Goal: Task Accomplishment & Management: Complete application form

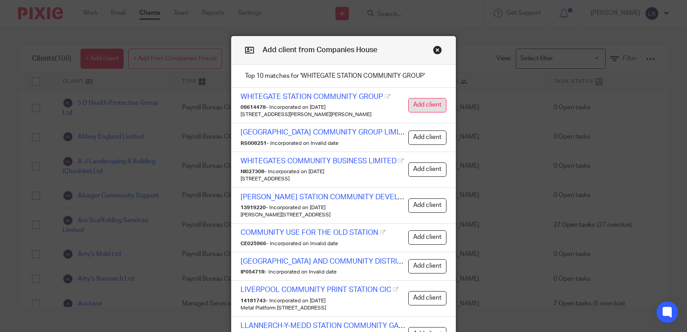
click at [427, 104] on button "Add client" at bounding box center [427, 105] width 38 height 14
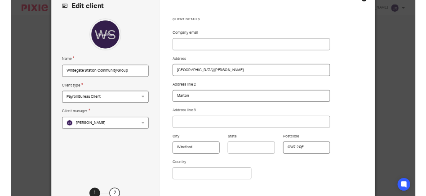
scroll to position [90, 0]
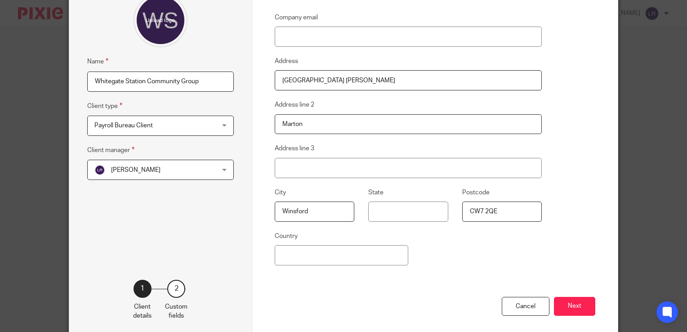
click at [576, 307] on button "Next" at bounding box center [574, 306] width 41 height 19
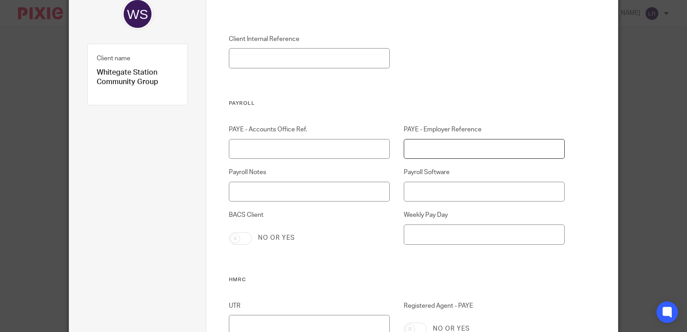
click at [458, 156] on input "PAYE - Employer Reference" at bounding box center [484, 149] width 161 height 20
paste input "475/LB28032"
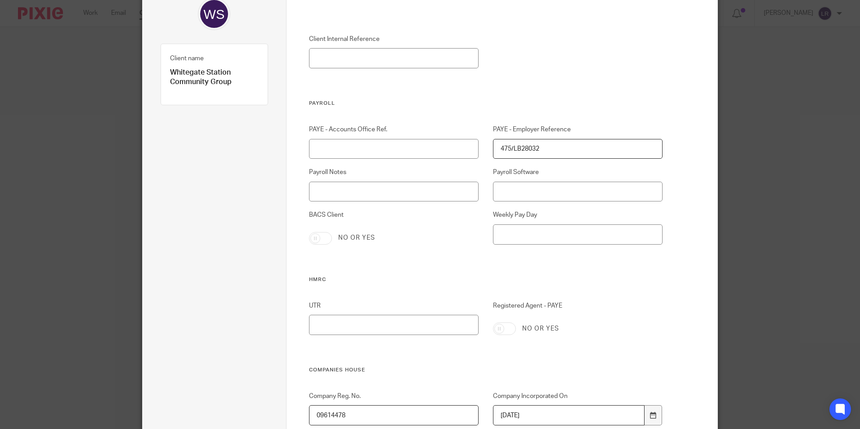
type input "475/LB28032"
click at [354, 149] on input "PAYE - Accounts Office Ref." at bounding box center [394, 149] width 170 height 20
paste input "475PE00819813"
type input "475PE00819813"
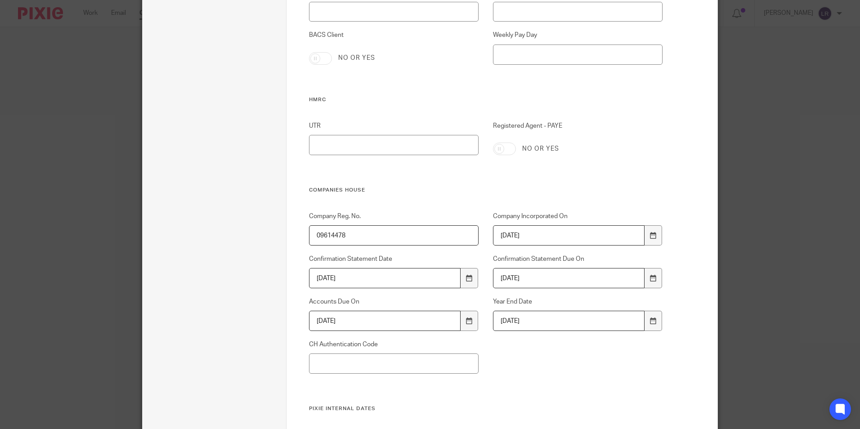
scroll to position [360, 0]
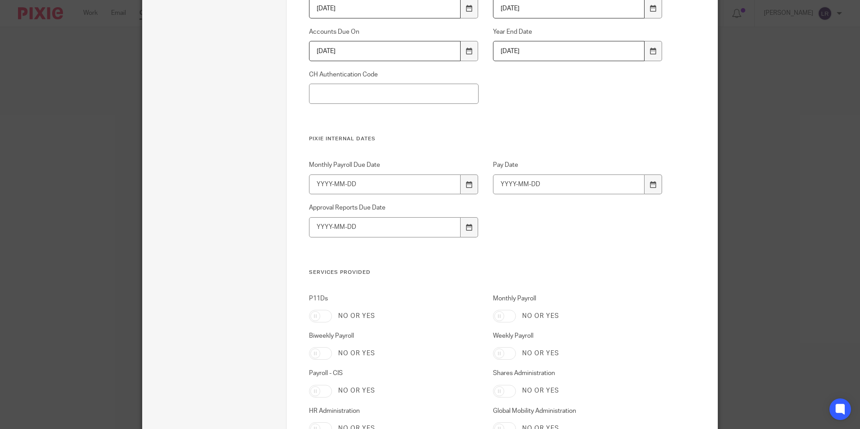
drag, startPoint x: 503, startPoint y: 310, endPoint x: 527, endPoint y: 316, distance: 24.1
click at [503, 310] on input "Monthly Payroll" at bounding box center [504, 316] width 23 height 13
checkbox input "true"
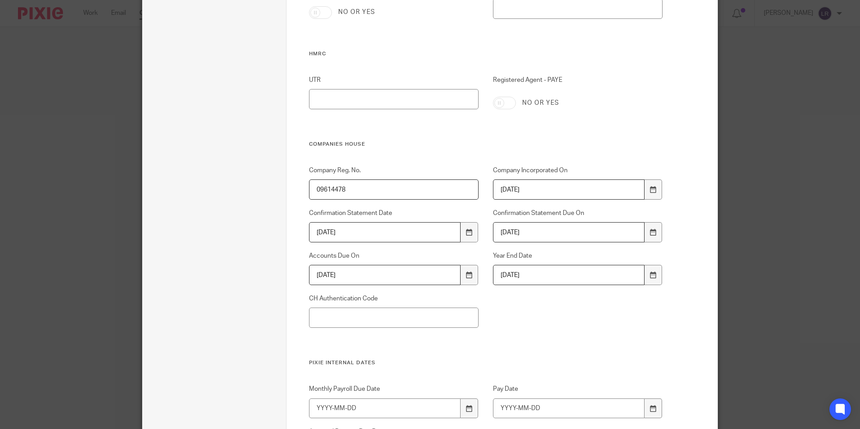
scroll to position [223, 0]
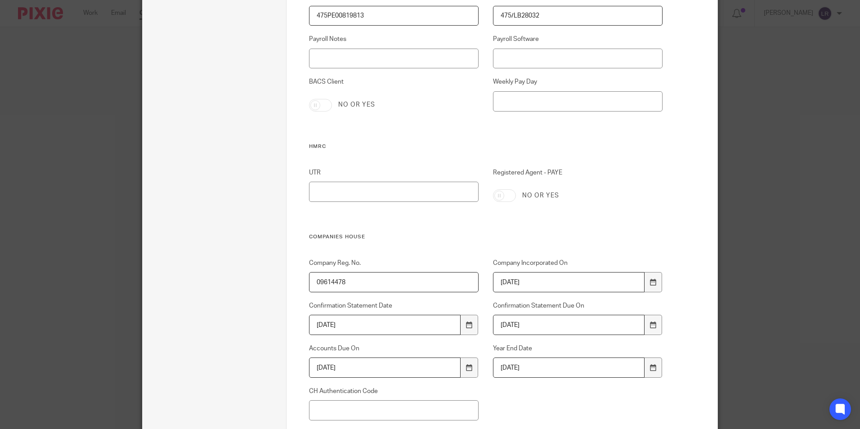
click at [507, 195] on input "Registered Agent - PAYE" at bounding box center [504, 195] width 23 height 13
checkbox input "true"
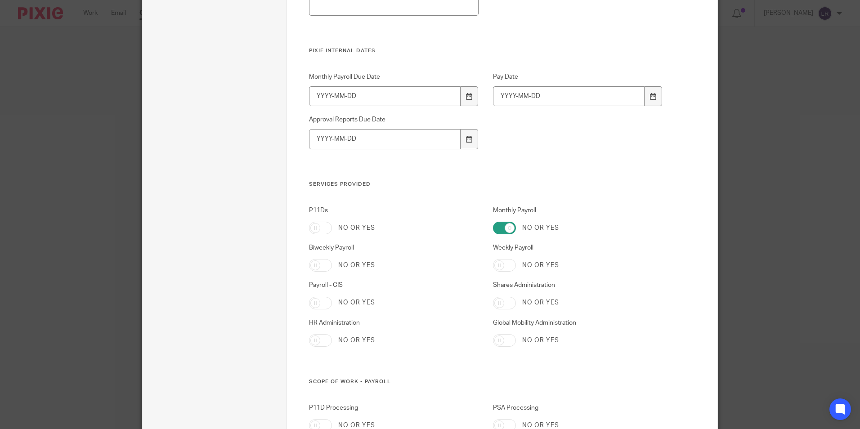
scroll to position [853, 0]
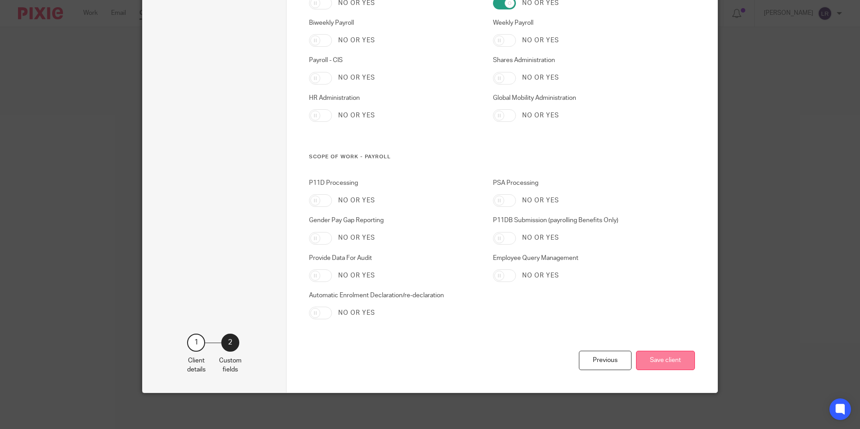
click at [671, 332] on button "Save client" at bounding box center [665, 360] width 59 height 19
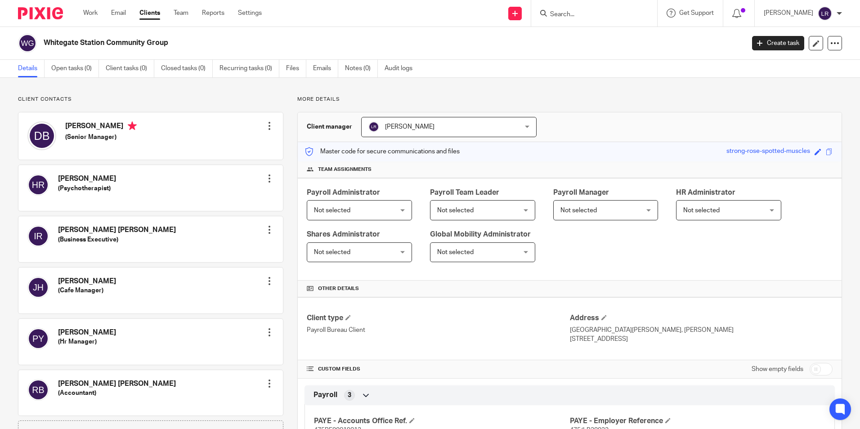
click at [385, 215] on span "Not selected" at bounding box center [353, 210] width 78 height 19
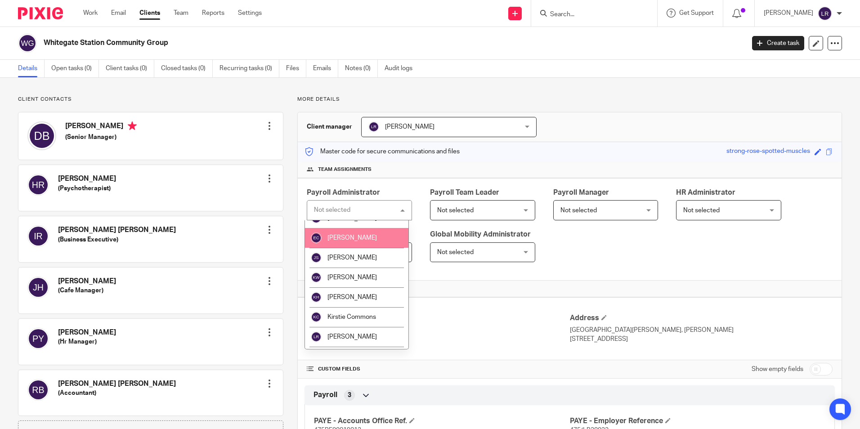
scroll to position [45, 0]
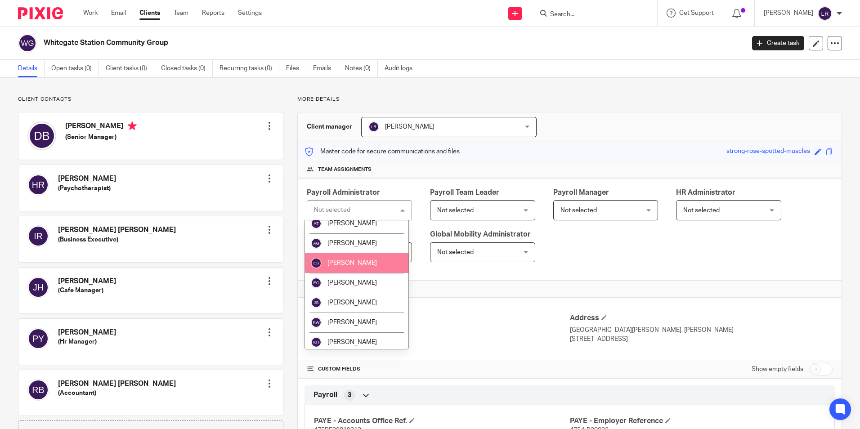
click at [364, 264] on span "[PERSON_NAME]" at bounding box center [352, 263] width 49 height 6
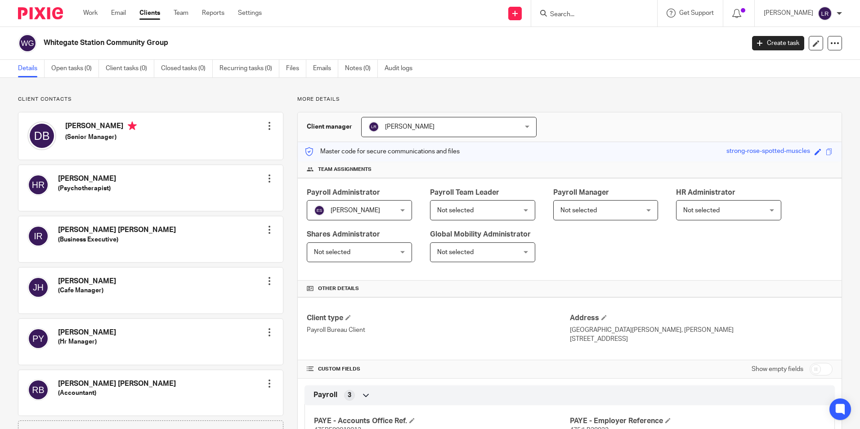
click at [151, 12] on link "Clients" at bounding box center [149, 13] width 21 height 9
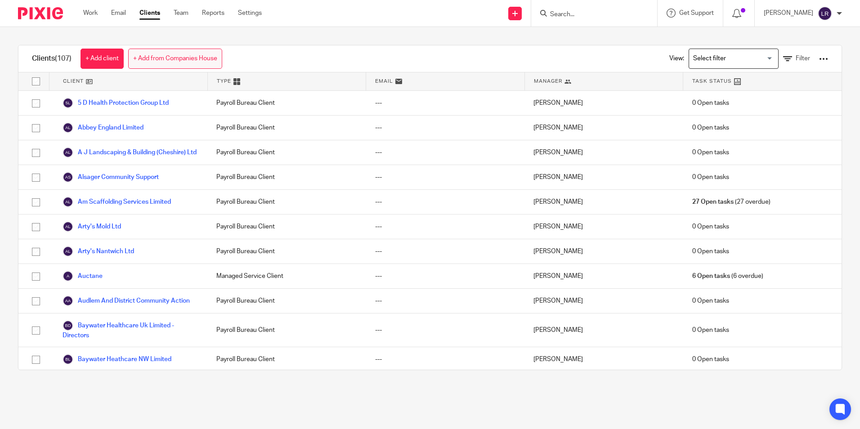
click at [170, 56] on link "+ Add from Companies House" at bounding box center [175, 59] width 94 height 20
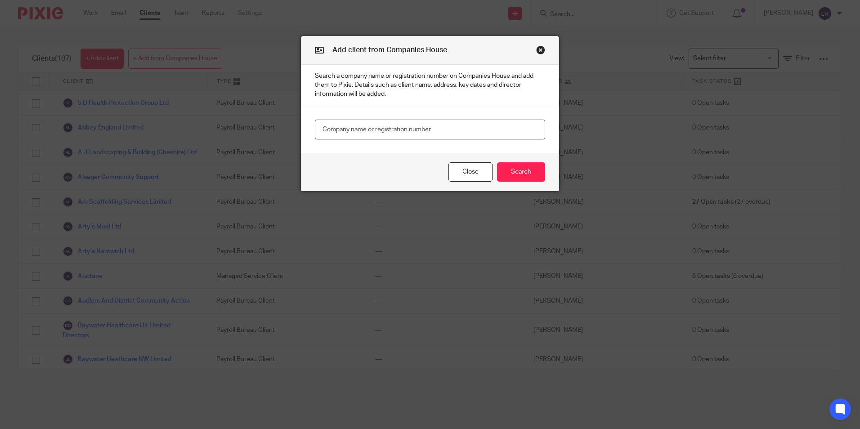
click at [345, 135] on input "text" at bounding box center [430, 130] width 230 height 20
paste input "PNP EVENTS LTD"
type input "PNP EVENTS LTD"
click at [538, 178] on button "Search" at bounding box center [521, 171] width 48 height 19
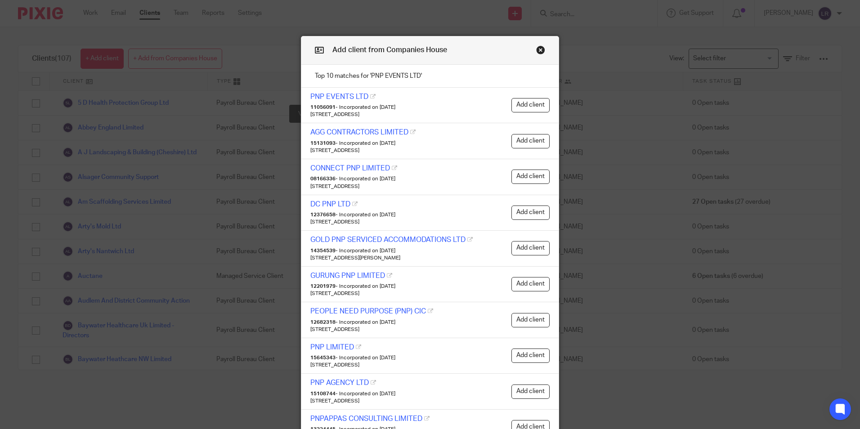
click at [344, 93] on link "PNP EVENTS LTD" at bounding box center [339, 96] width 58 height 7
click at [527, 107] on button "Add client" at bounding box center [531, 105] width 38 height 14
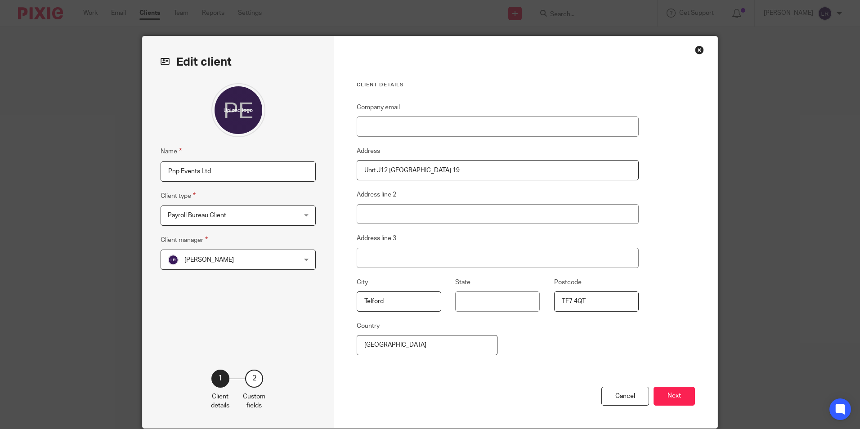
drag, startPoint x: 674, startPoint y: 391, endPoint x: 666, endPoint y: 391, distance: 8.5
click at [674, 391] on button "Next" at bounding box center [674, 396] width 41 height 19
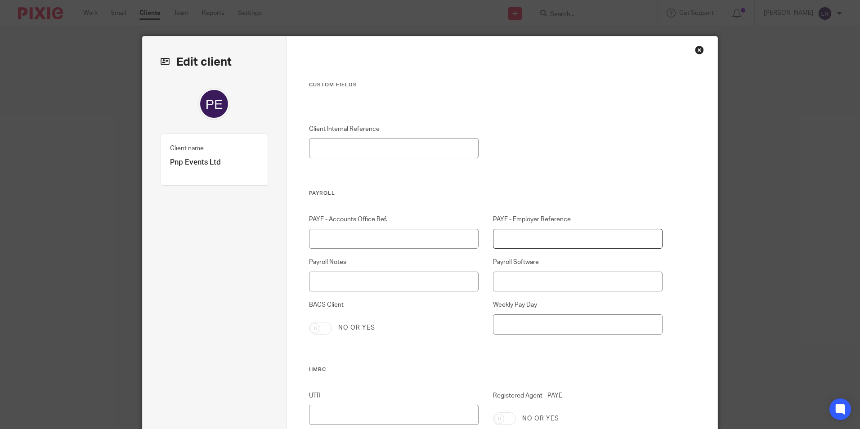
click at [525, 233] on input "PAYE - Employer Reference" at bounding box center [578, 239] width 170 height 20
paste input "475/SE01590"
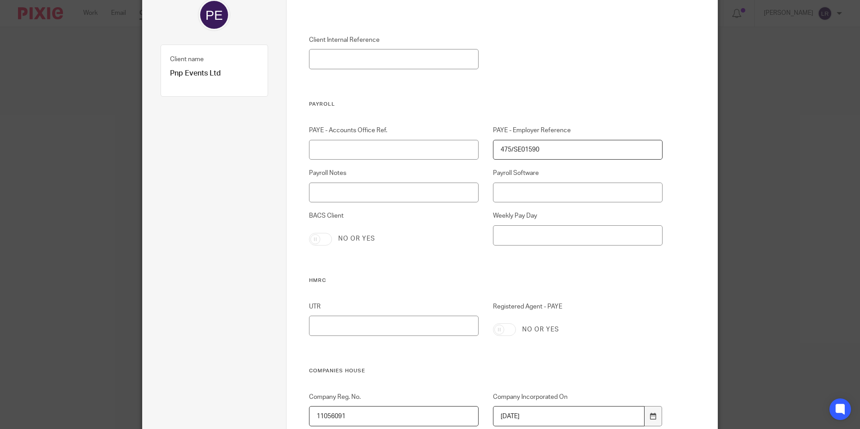
scroll to position [90, 0]
type input "475/SE01590"
click at [507, 330] on input "Registered Agent - PAYE" at bounding box center [504, 329] width 23 height 13
checkbox input "true"
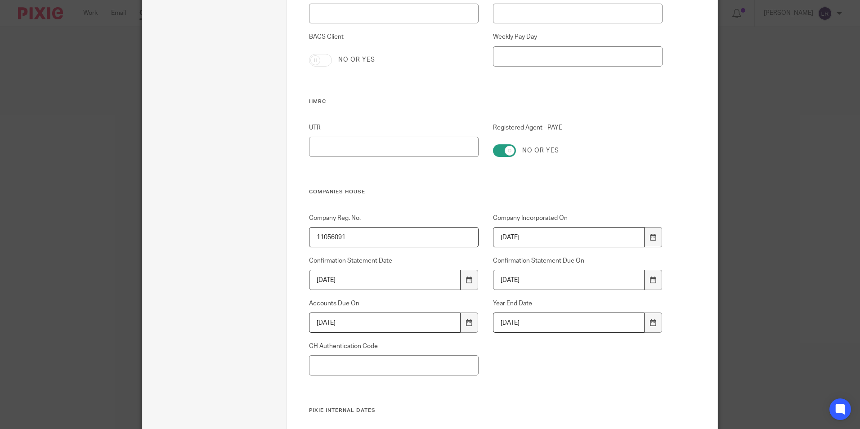
scroll to position [0, 0]
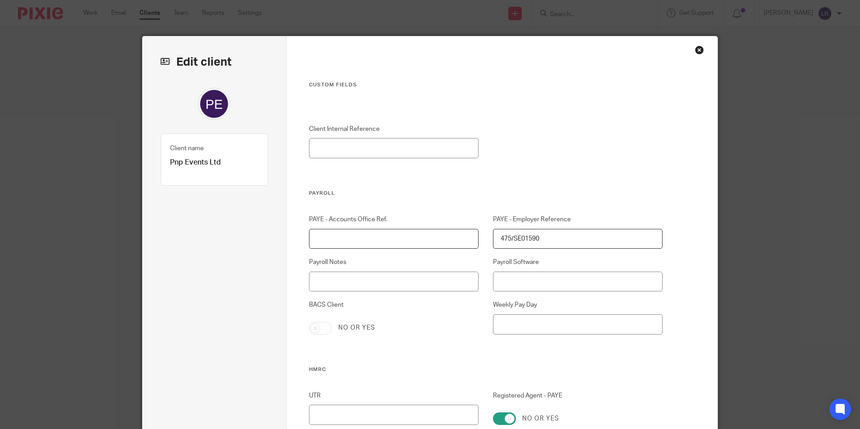
click at [388, 230] on input "PAYE - Accounts Office Ref." at bounding box center [394, 239] width 170 height 20
paste input "475PB01428253"
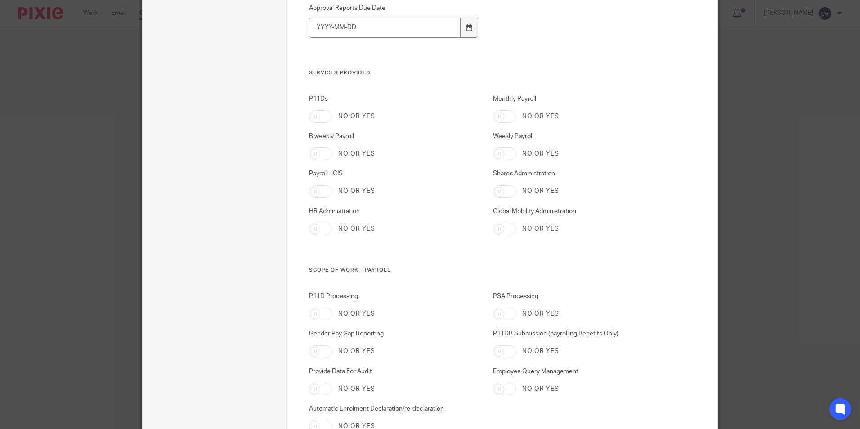
scroll to position [810, 0]
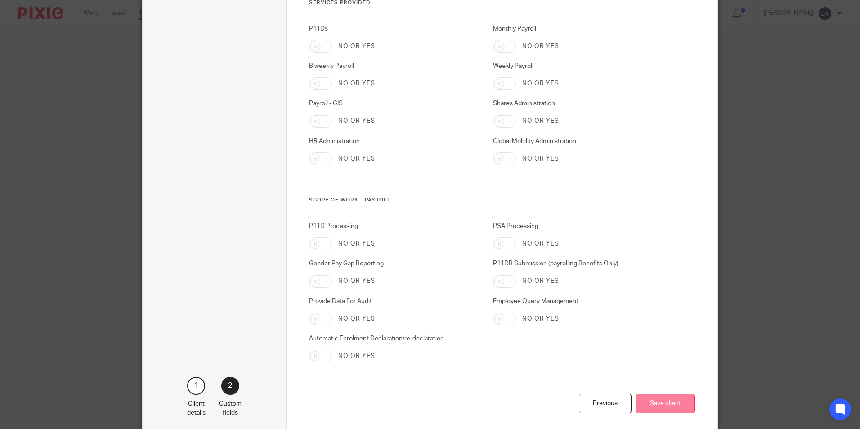
type input "475PB01428253"
click at [655, 409] on button "Save client" at bounding box center [665, 403] width 59 height 19
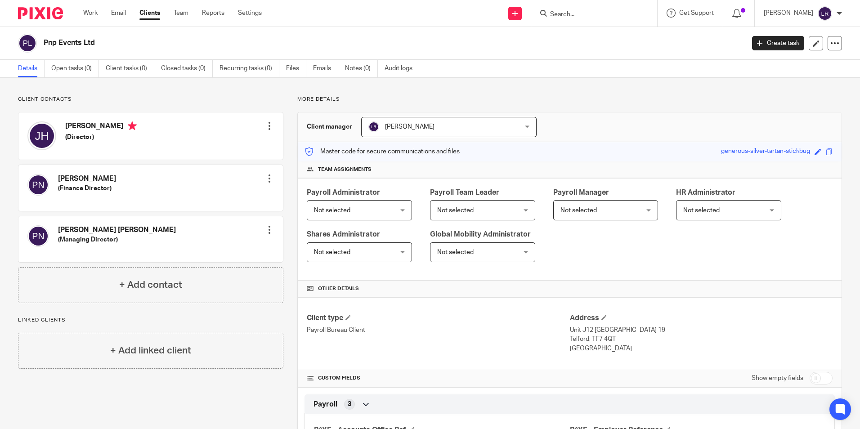
click at [371, 215] on span "Not selected" at bounding box center [353, 210] width 78 height 19
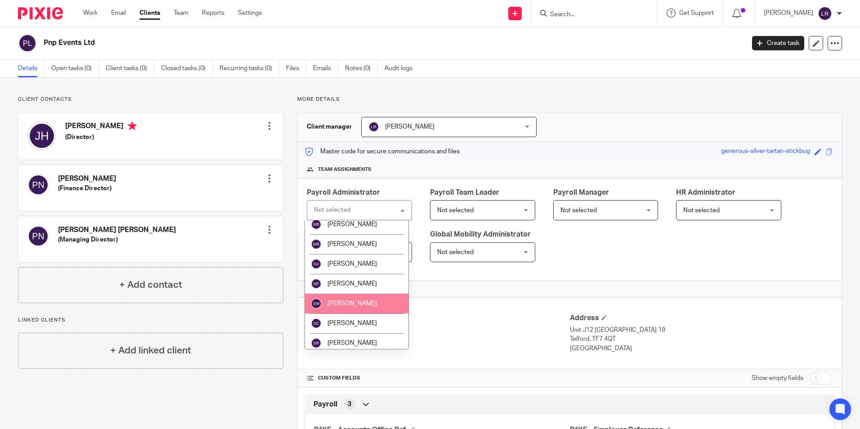
scroll to position [225, 0]
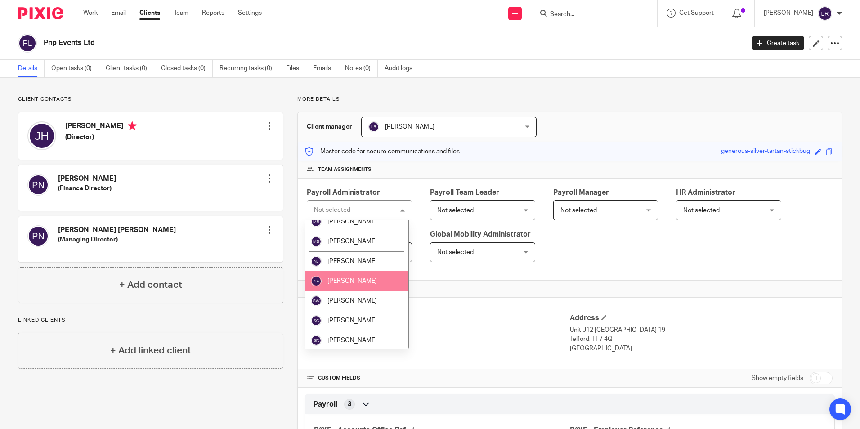
click at [350, 283] on span "[PERSON_NAME]" at bounding box center [352, 281] width 49 height 6
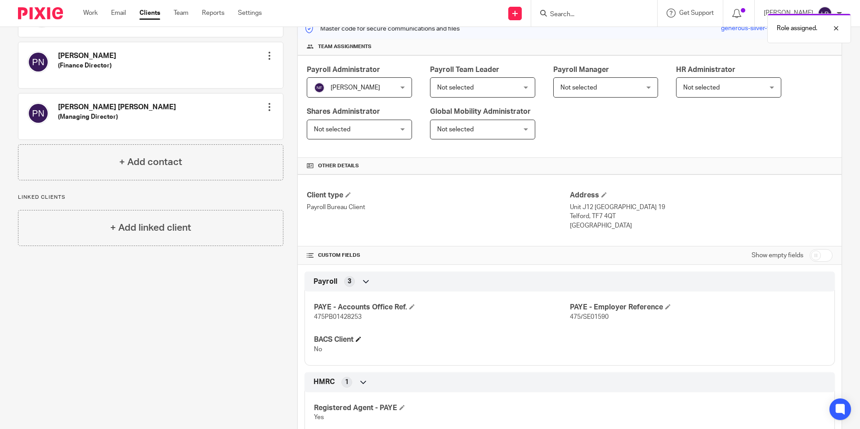
scroll to position [179, 0]
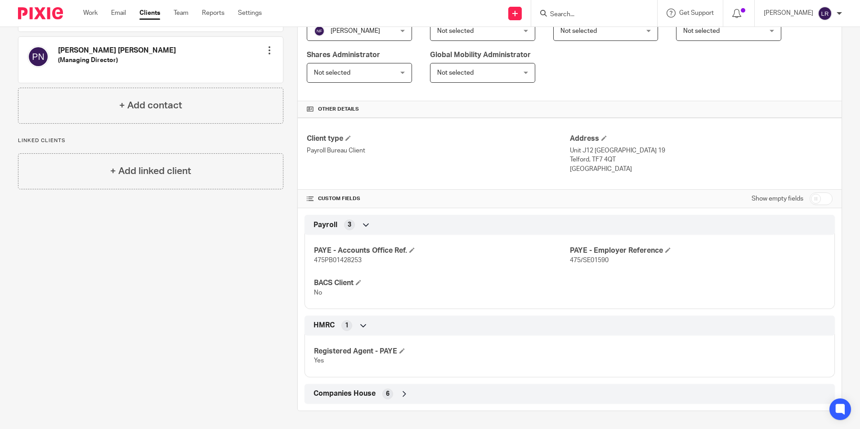
click at [363, 226] on icon at bounding box center [366, 224] width 9 height 9
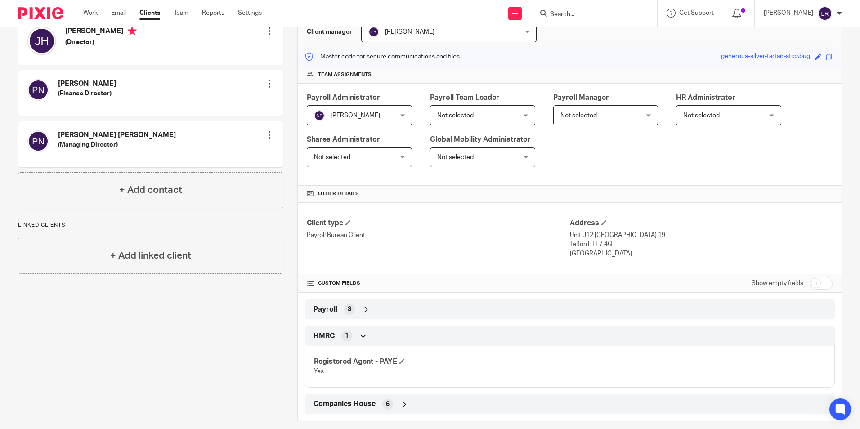
scroll to position [105, 0]
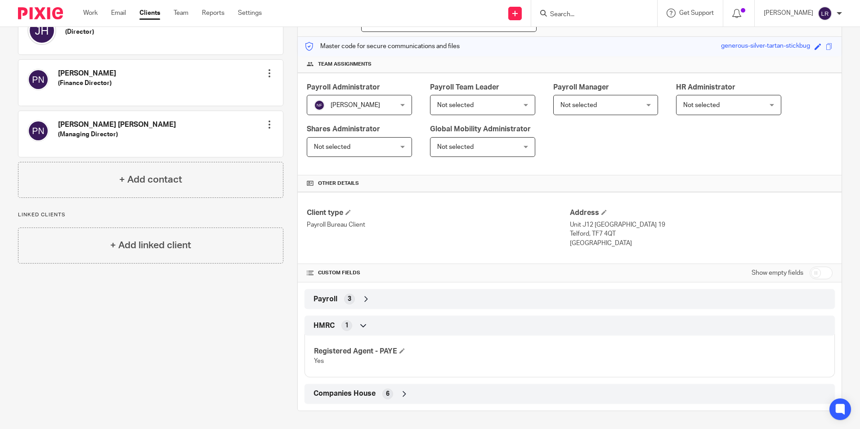
click at [362, 297] on icon at bounding box center [366, 299] width 9 height 9
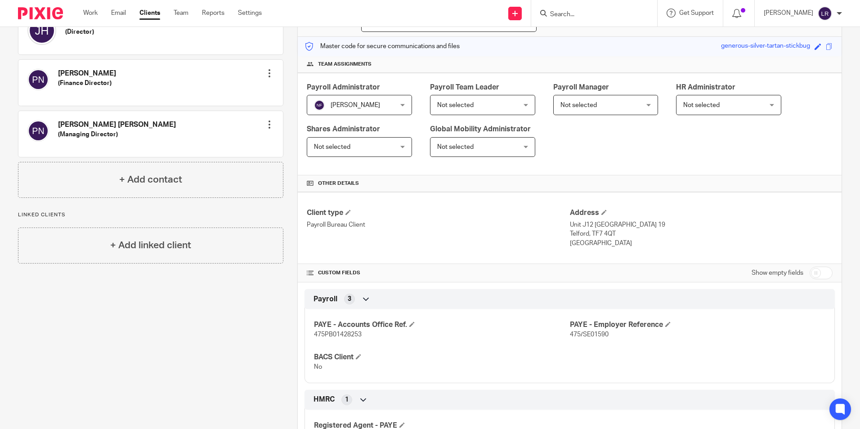
click at [323, 301] on span "Payroll" at bounding box center [326, 299] width 24 height 9
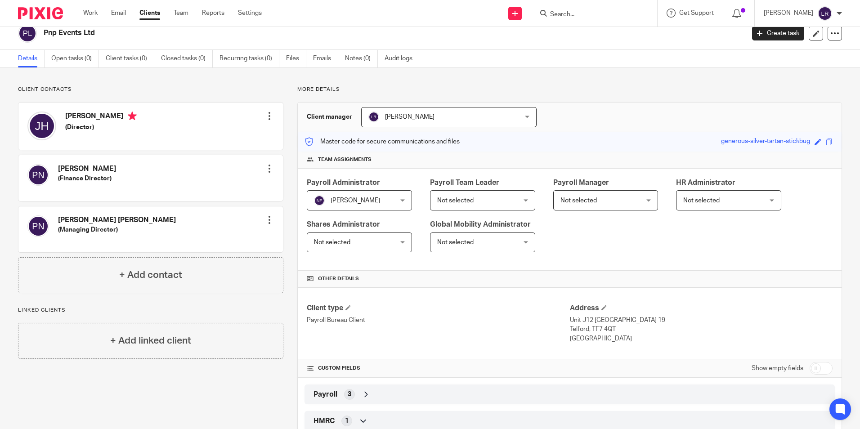
scroll to position [0, 0]
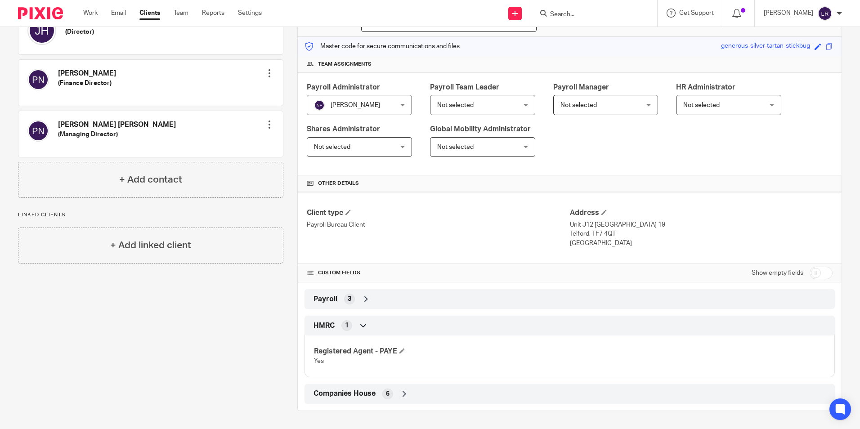
click at [729, 321] on div "HMRC 1" at bounding box center [569, 325] width 517 height 15
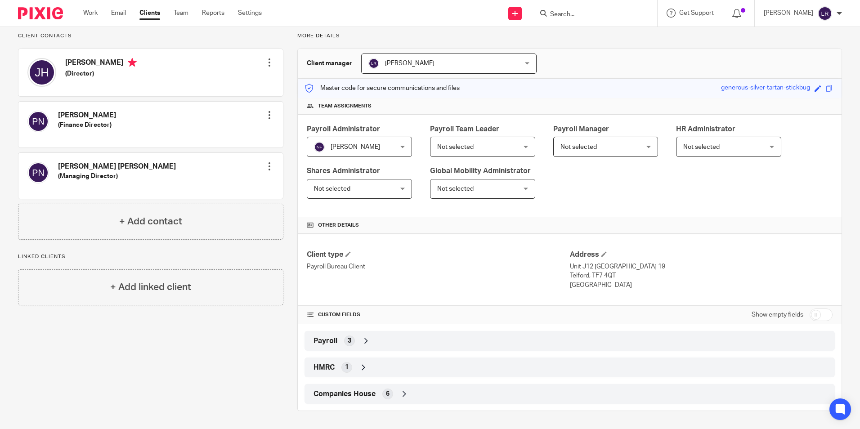
scroll to position [63, 0]
click at [328, 365] on span "HMRC" at bounding box center [324, 367] width 21 height 9
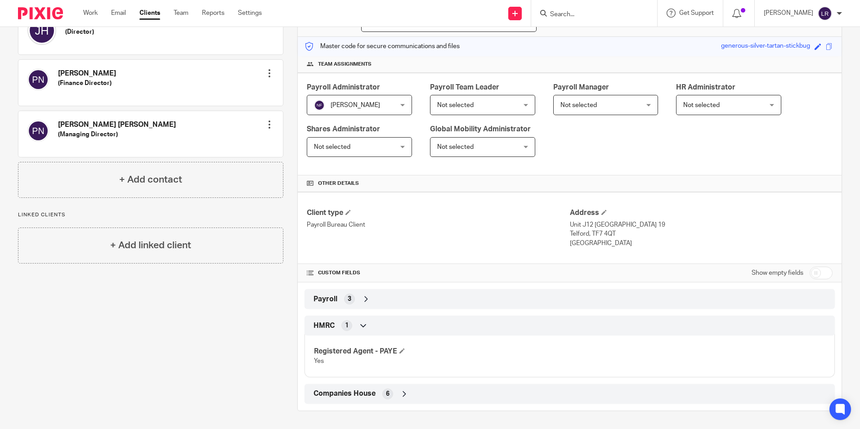
click at [313, 272] on h4 "CUSTOM FIELDS" at bounding box center [438, 272] width 263 height 7
click at [307, 273] on span at bounding box center [310, 272] width 7 height 7
click at [313, 274] on h4 "CUSTOM FIELDS" at bounding box center [438, 272] width 263 height 7
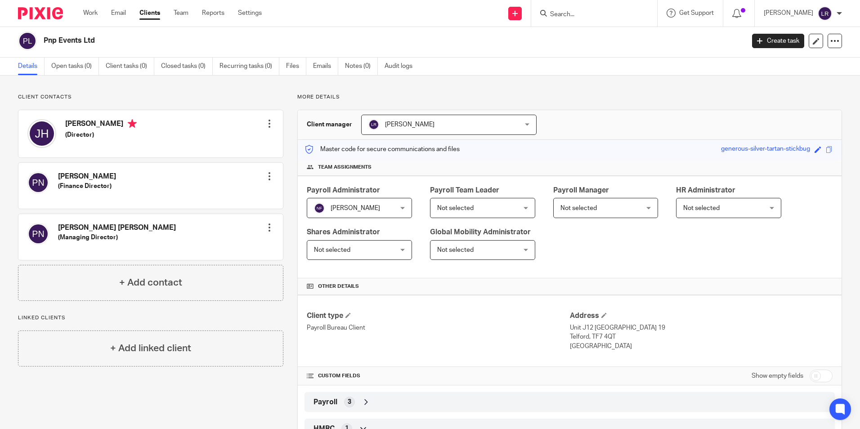
scroll to position [0, 0]
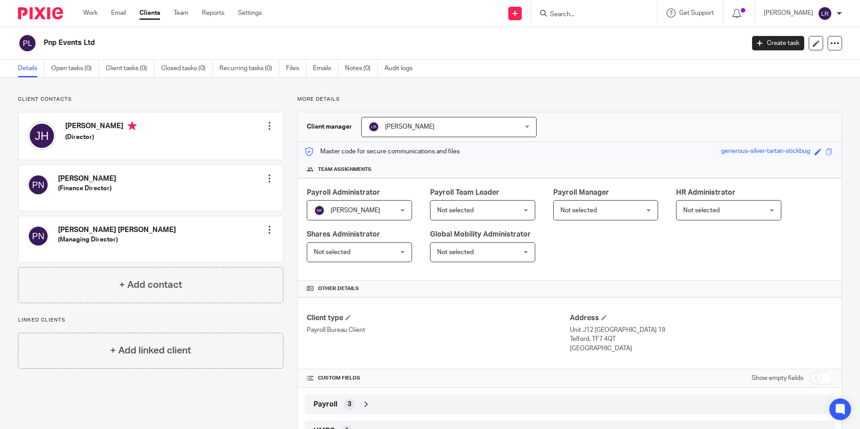
click at [468, 208] on span "Not selected" at bounding box center [455, 210] width 36 height 6
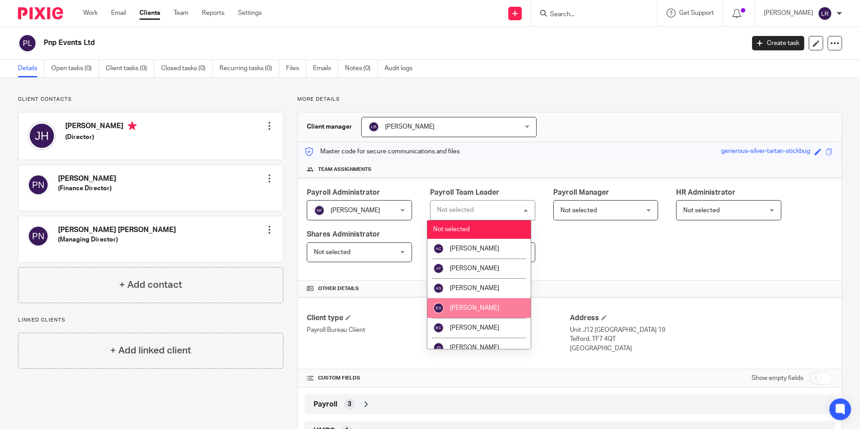
click at [497, 301] on li "[PERSON_NAME]" at bounding box center [478, 308] width 103 height 20
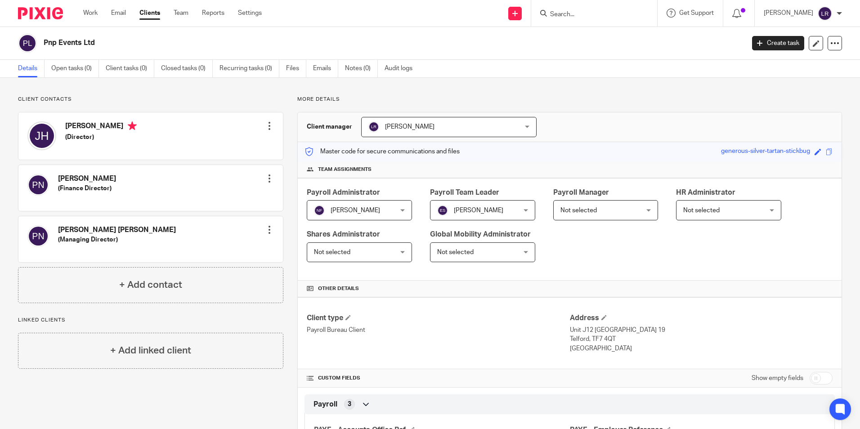
click at [33, 71] on link "Details" at bounding box center [31, 69] width 27 height 18
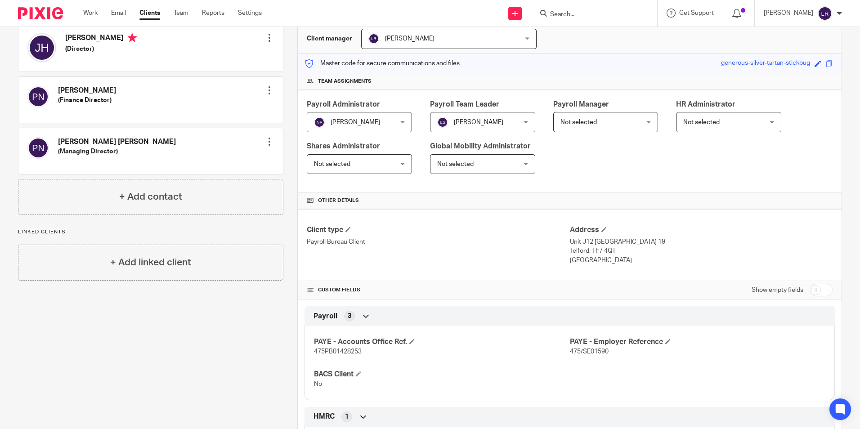
scroll to position [179, 0]
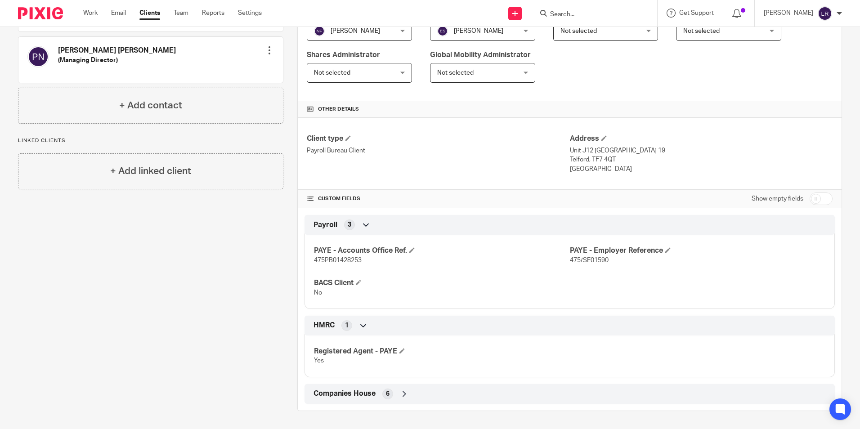
click at [817, 197] on input "checkbox" at bounding box center [821, 199] width 23 height 13
checkbox input "true"
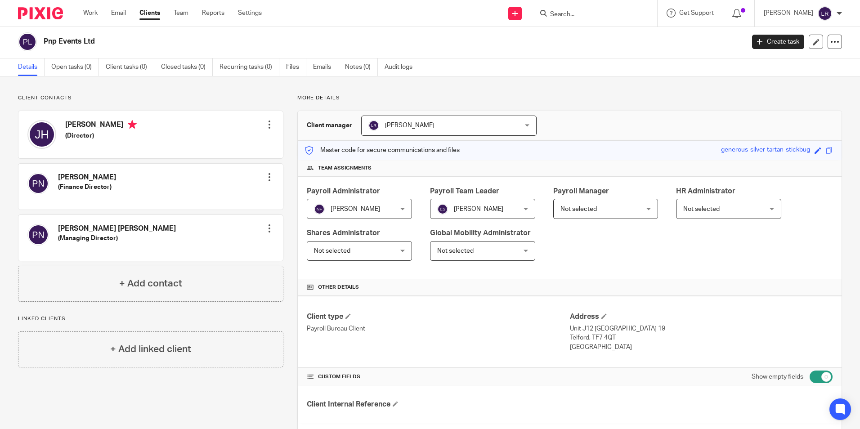
scroll to position [0, 0]
click at [157, 13] on link "Clients" at bounding box center [149, 13] width 21 height 9
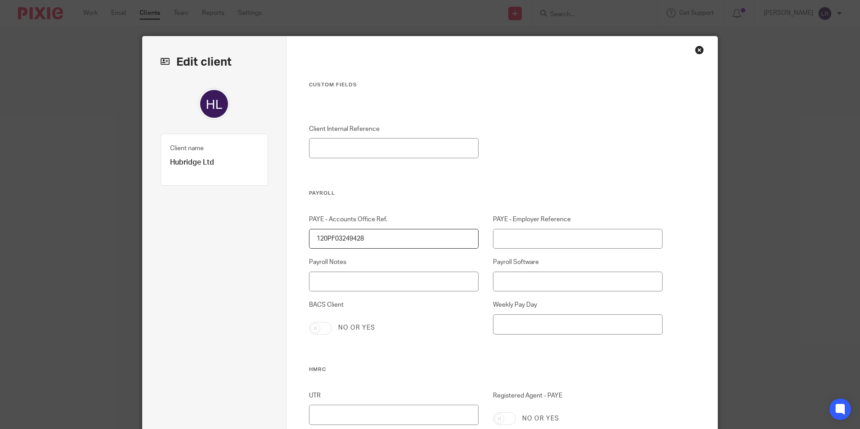
type input "120PF03249428"
drag, startPoint x: 324, startPoint y: 293, endPoint x: 274, endPoint y: 261, distance: 60.3
click at [539, 244] on input "PAYE - Employer Reference" at bounding box center [578, 239] width 170 height 20
paste input "120/YE82375"
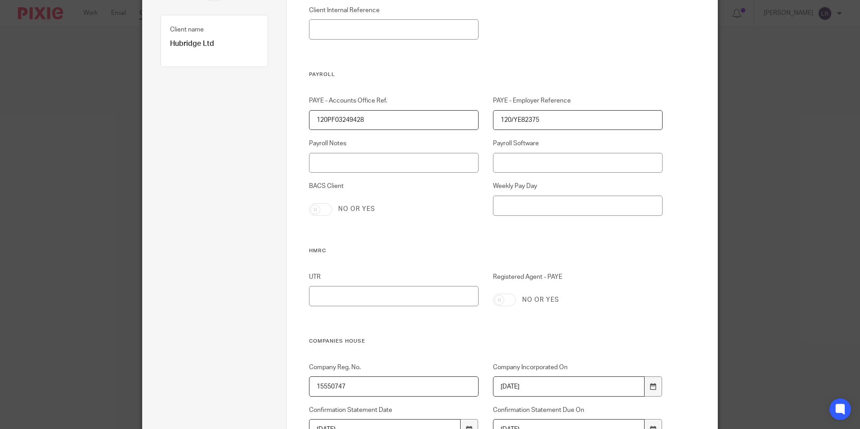
scroll to position [180, 0]
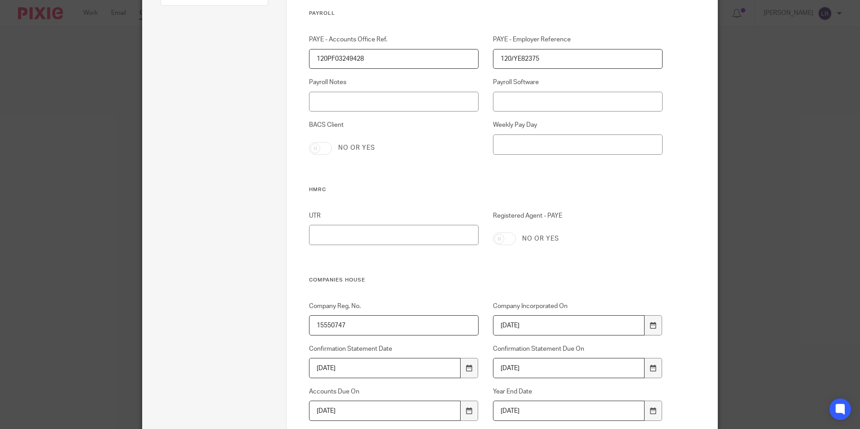
type input "120/YE82375"
click at [502, 238] on input "Registered Agent - PAYE" at bounding box center [504, 239] width 23 height 13
checkbox input "true"
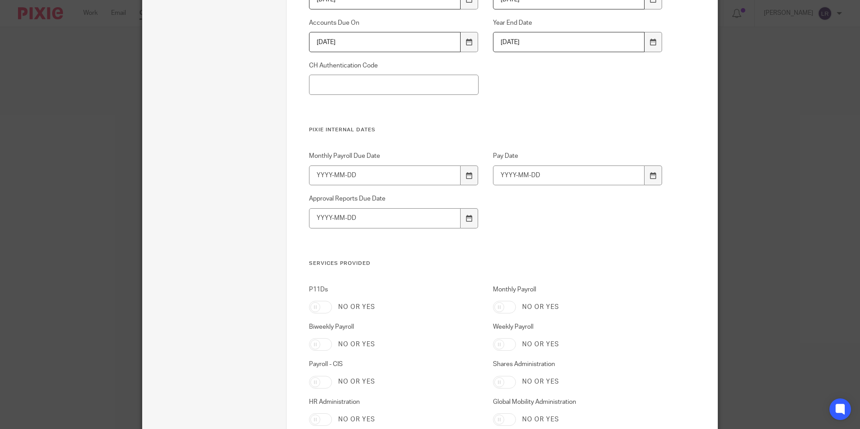
scroll to position [630, 0]
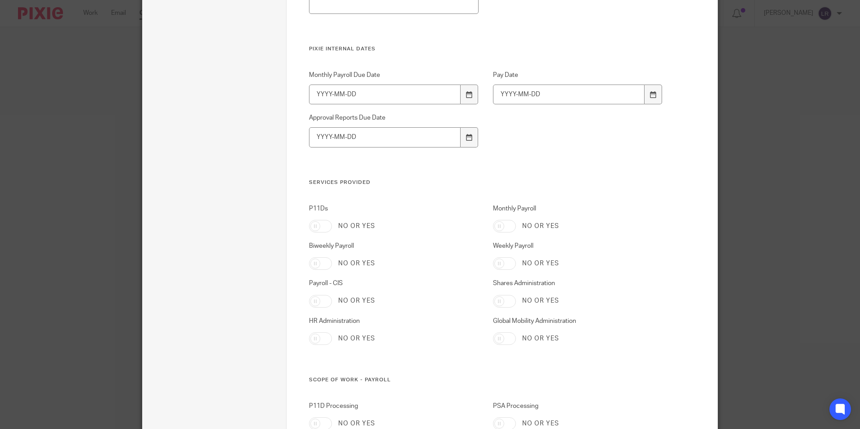
click at [508, 225] on input "Monthly Payroll" at bounding box center [504, 226] width 23 height 13
checkbox input "true"
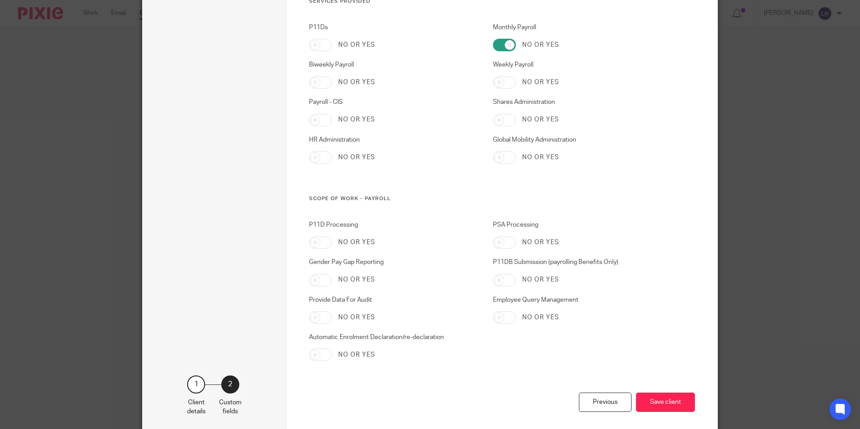
scroll to position [853, 0]
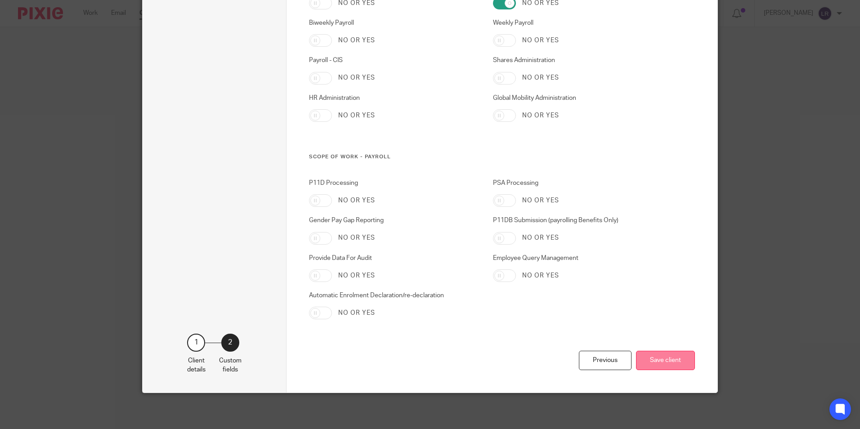
click at [657, 362] on button "Save client" at bounding box center [665, 360] width 59 height 19
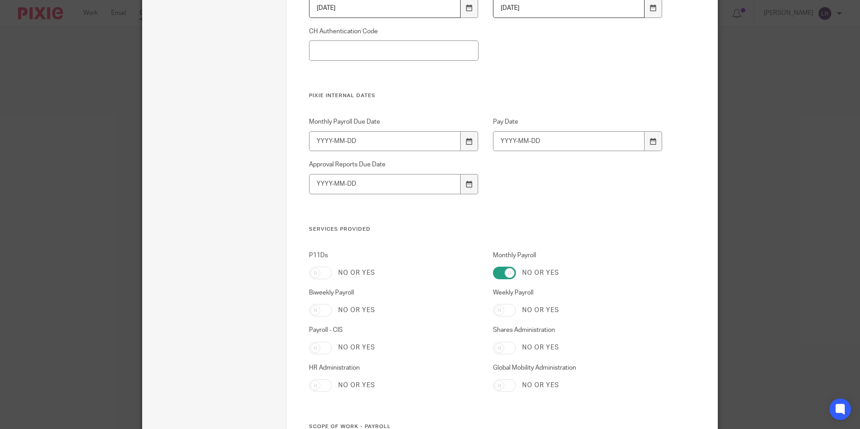
scroll to position [502, 0]
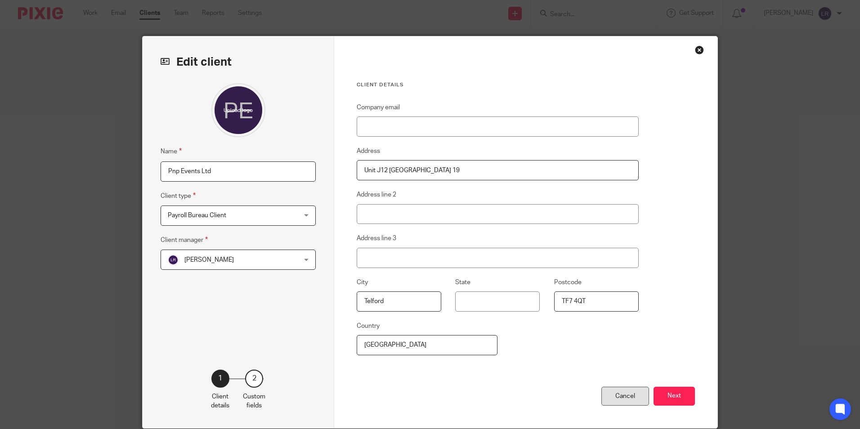
scroll to position [36, 0]
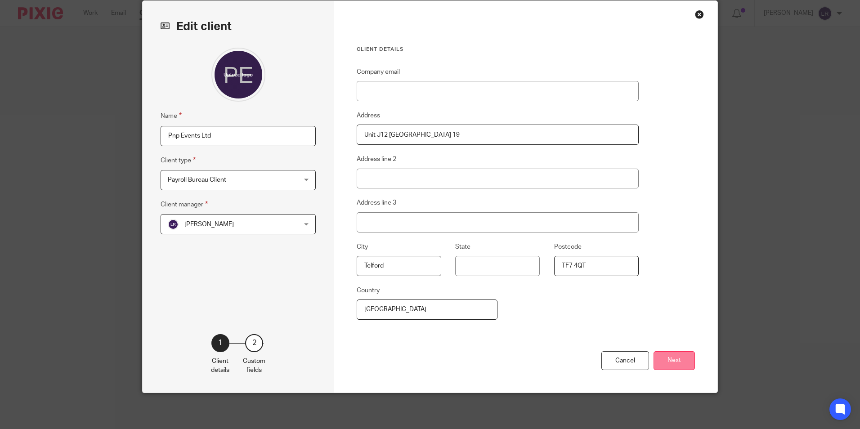
click at [669, 360] on button "Next" at bounding box center [674, 360] width 41 height 19
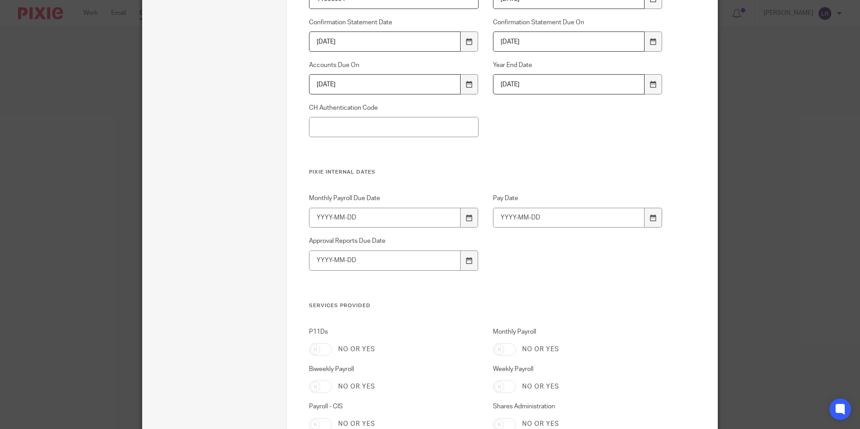
scroll to position [665, 0]
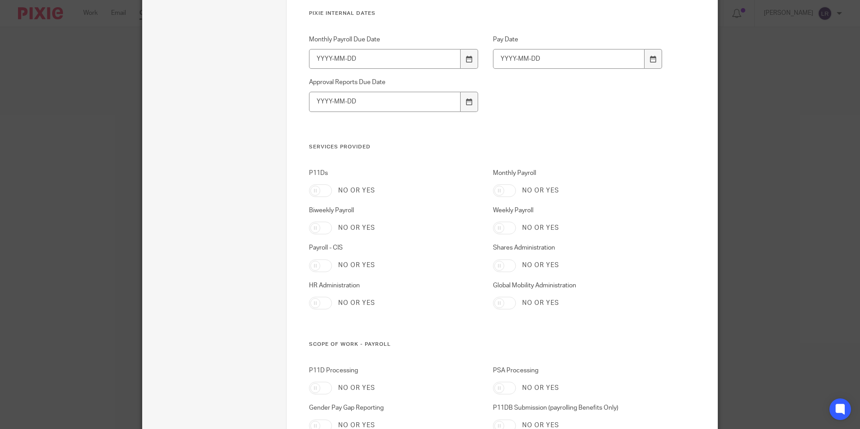
click at [321, 225] on input "Biweekly Payroll" at bounding box center [320, 228] width 23 height 13
checkbox input "true"
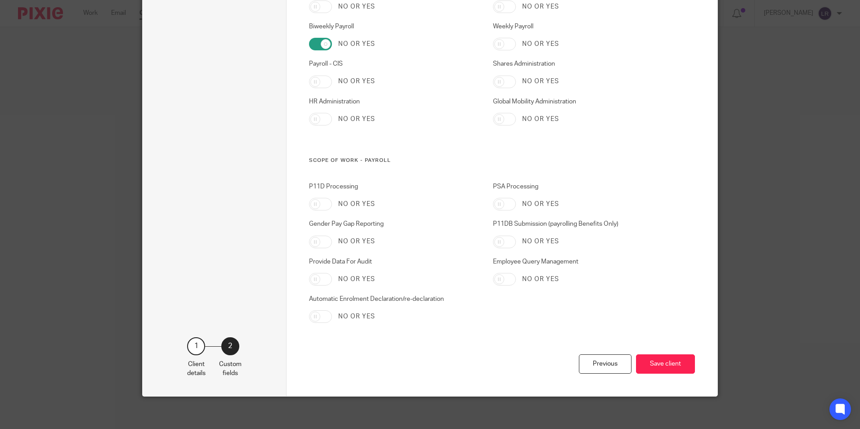
scroll to position [853, 0]
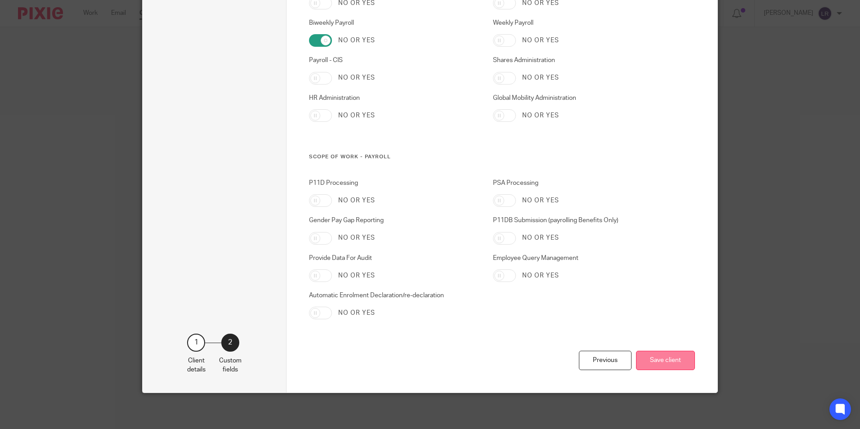
click at [656, 368] on button "Save client" at bounding box center [665, 360] width 59 height 19
click at [655, 362] on button "Save client" at bounding box center [665, 360] width 59 height 19
